Goal: Information Seeking & Learning: Learn about a topic

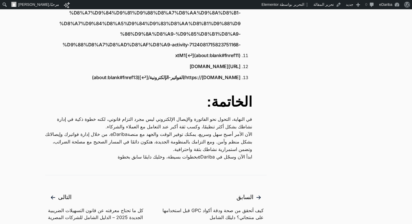
scroll to position [2025, 0]
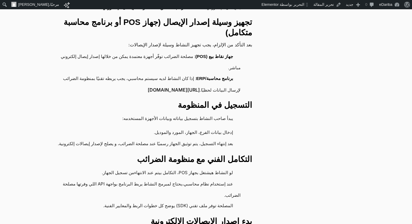
scroll to position [2806, 0]
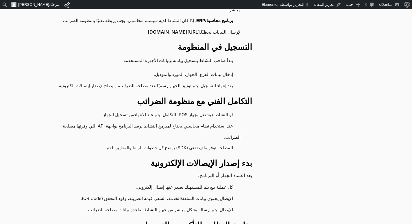
click at [207, 182] on li "كل عملية بيع بتم للمستهلك يصدر عنها إيصال إلكتروني." at bounding box center [146, 187] width 190 height 11
click at [206, 182] on li "كل عملية بيع بتم للمستهلك يصدر عنها إيصال إلكتروني." at bounding box center [146, 187] width 190 height 11
drag, startPoint x: 200, startPoint y: 151, endPoint x: 191, endPoint y: 151, distance: 8.7
click at [200, 182] on li "كل عملية بيع بتم للمستهلك يصدر عنها إيصال إلكتروني." at bounding box center [146, 187] width 190 height 11
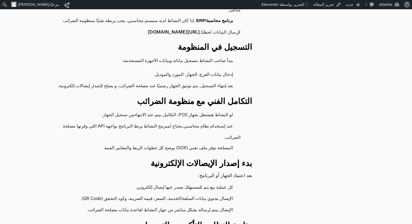
click at [191, 182] on li "كل عملية بيع بتم للمستهلك يصدر عنها إيصال إلكتروني." at bounding box center [146, 187] width 190 height 11
click at [173, 182] on li "كل عملية بيع بتم للمستهلك يصدر عنها إيصال إلكتروني." at bounding box center [146, 187] width 190 height 11
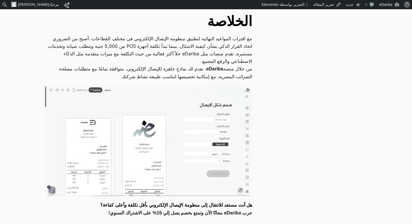
scroll to position [3645, 0]
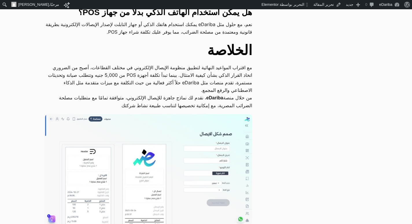
click at [190, 114] on img at bounding box center [148, 169] width 207 height 111
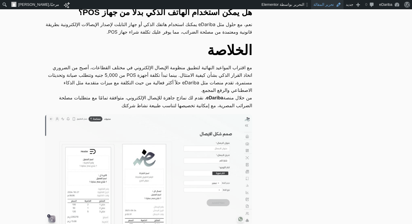
click at [319, 5] on link "تحرير المقالة" at bounding box center [327, 4] width 33 height 9
